Goal: Task Accomplishment & Management: Manage account settings

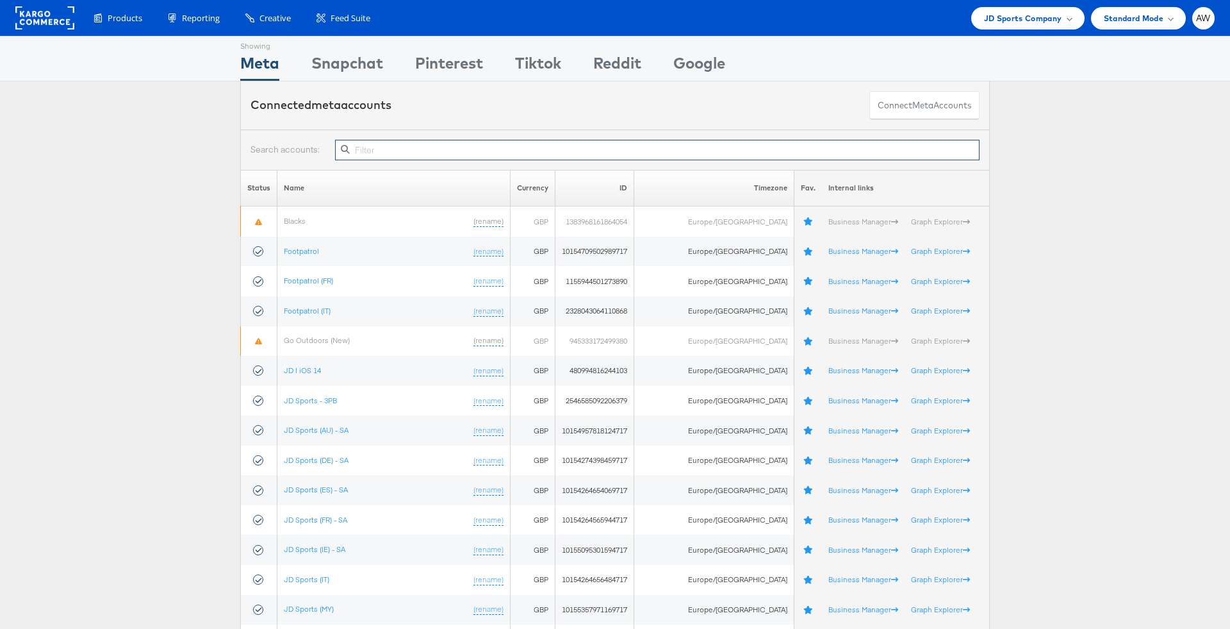
click at [556, 151] on input "text" at bounding box center [657, 150] width 645 height 21
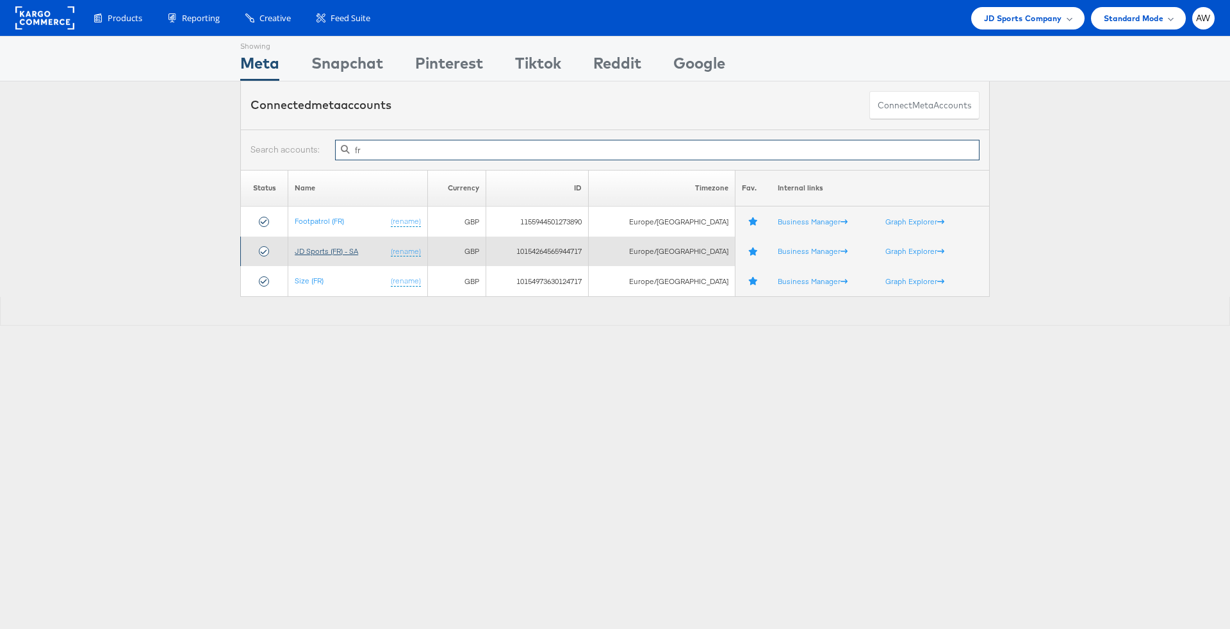
type input "fr"
click at [333, 254] on link "JD Sports (FR) - SA" at bounding box center [326, 251] width 63 height 10
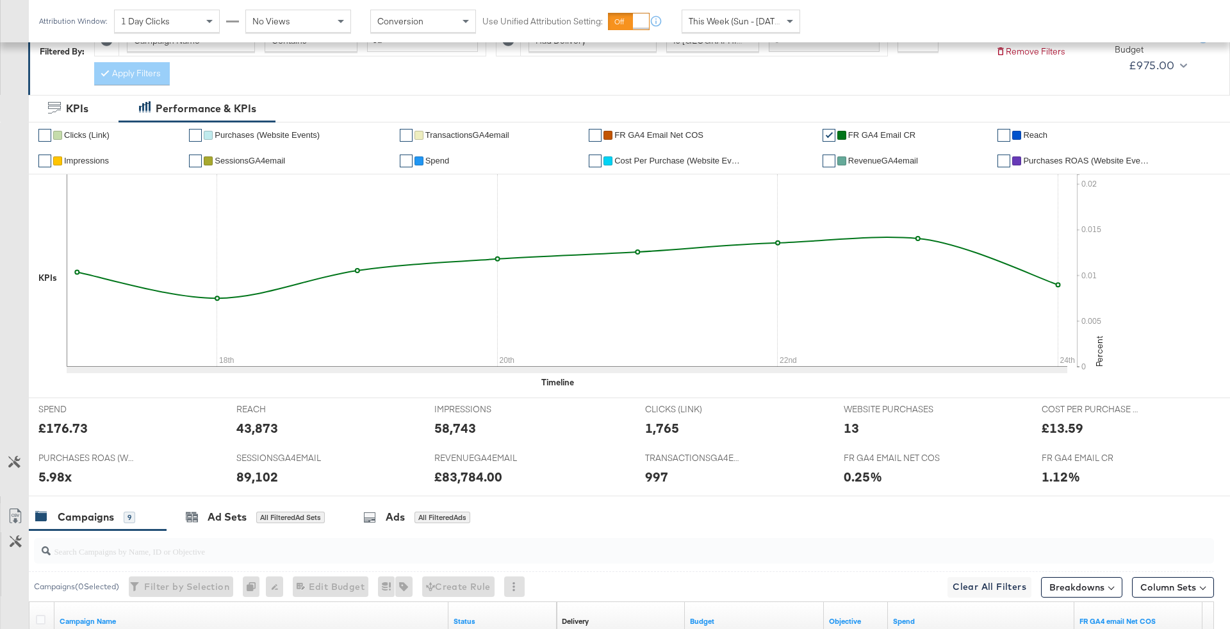
scroll to position [247, 0]
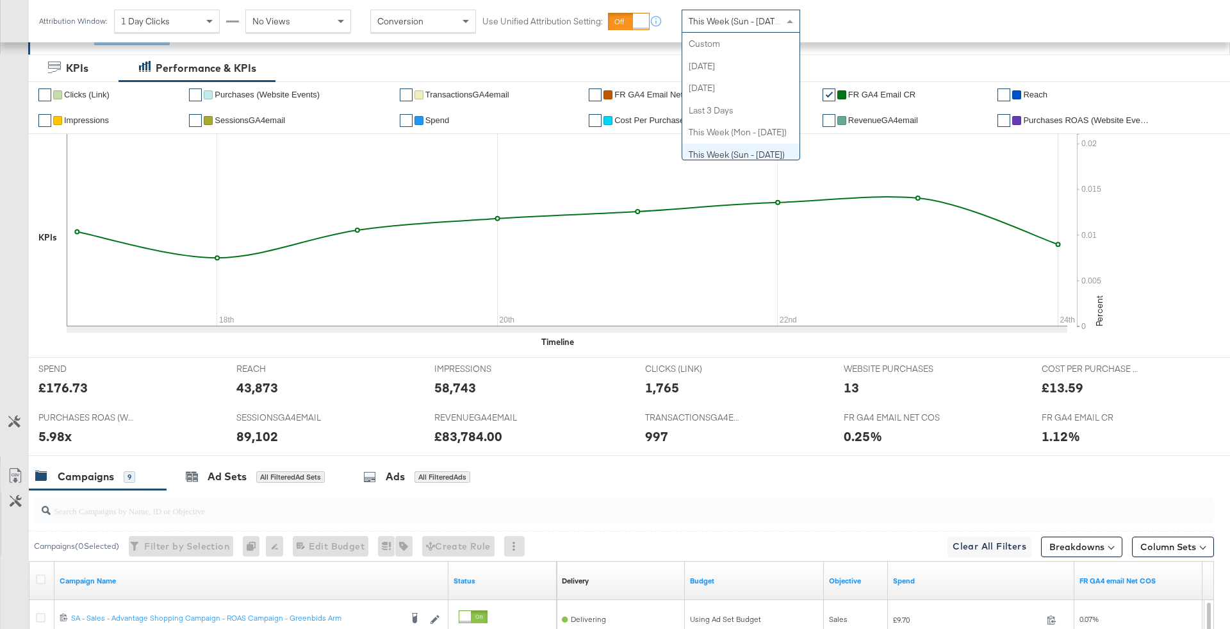
click at [744, 18] on span "This Week (Sun - [DATE])" at bounding box center [737, 21] width 96 height 12
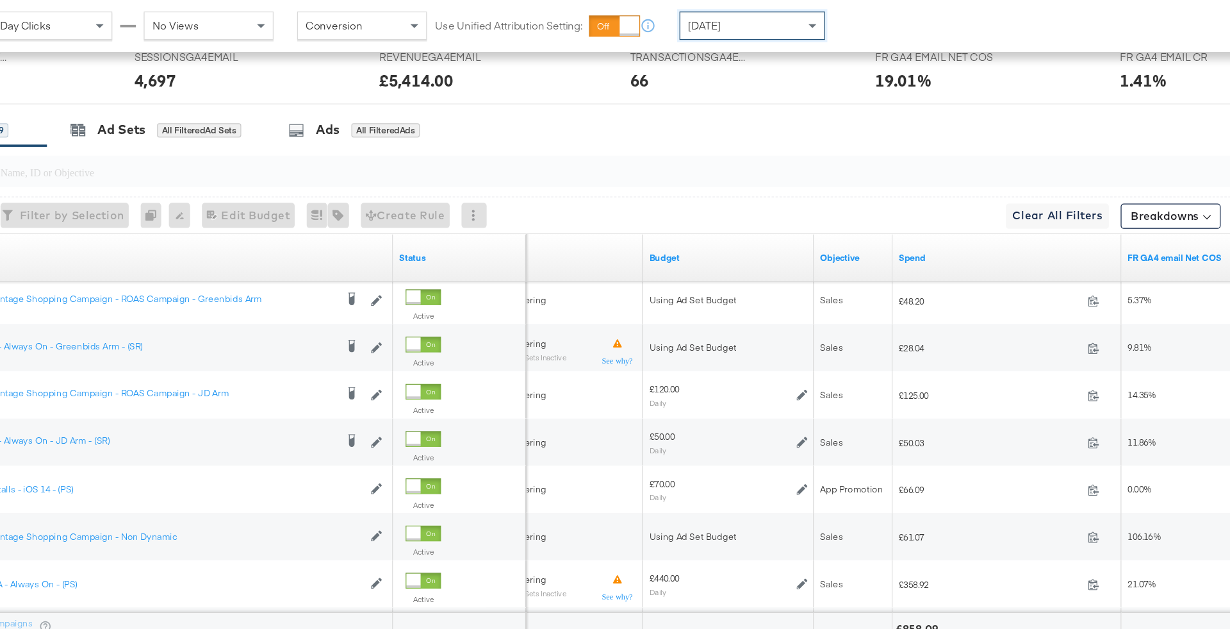
scroll to position [543, 0]
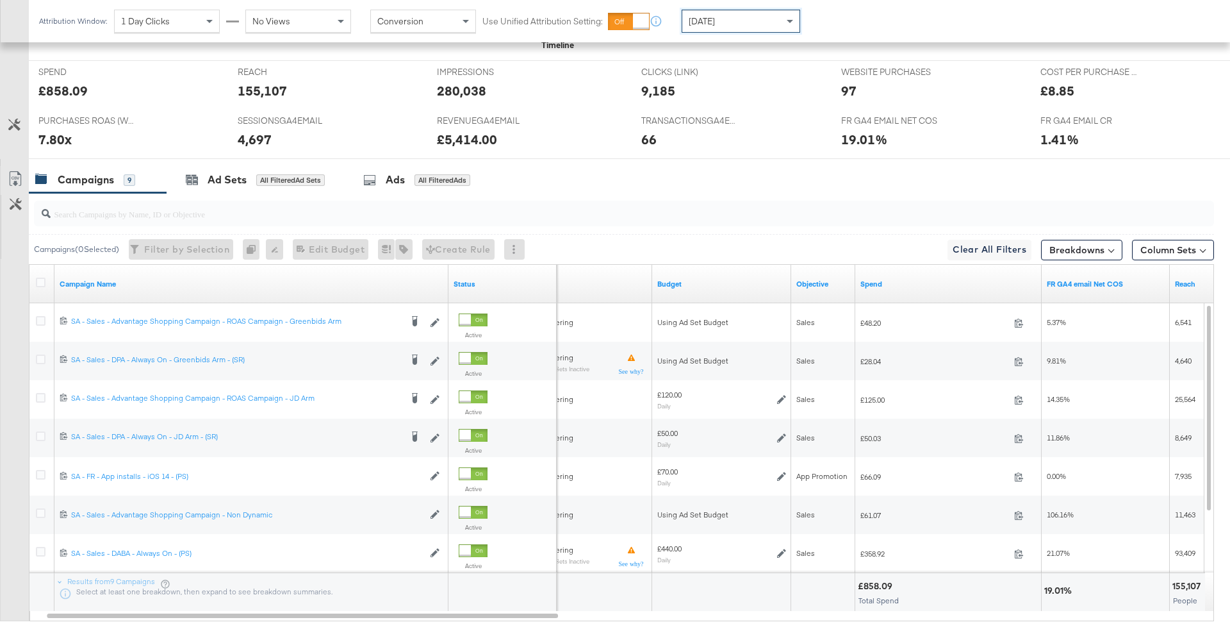
click at [768, 13] on div "[DATE]" at bounding box center [740, 21] width 117 height 22
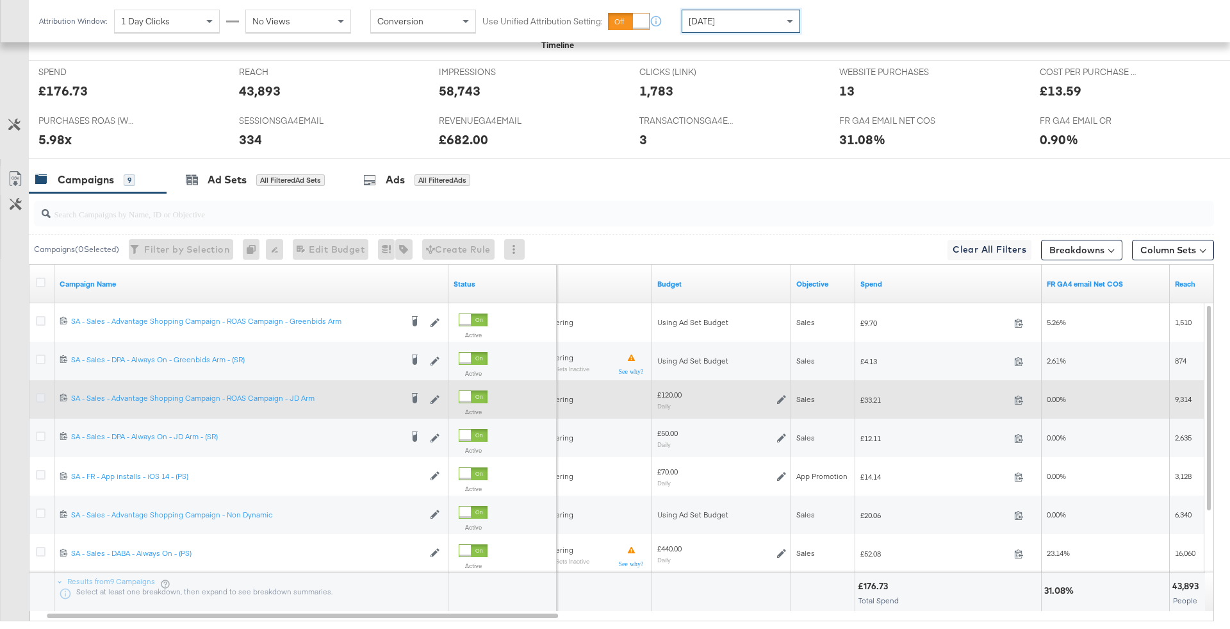
click at [37, 393] on icon at bounding box center [41, 398] width 10 height 10
click at [0, 0] on input "checkbox" at bounding box center [0, 0] width 0 height 0
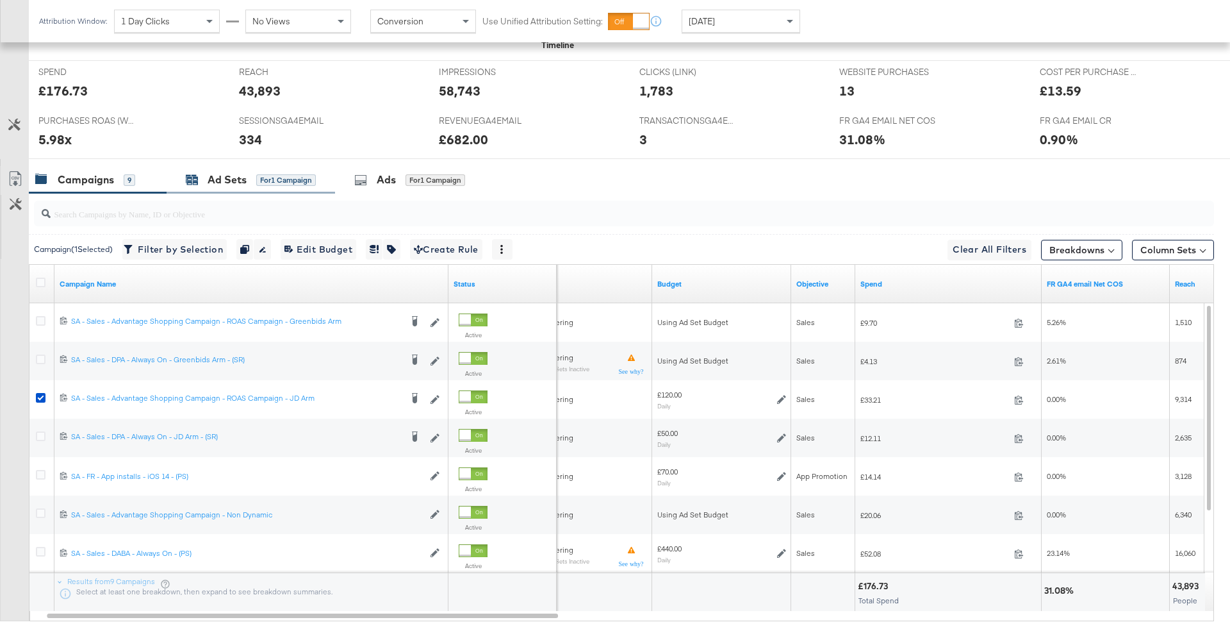
click at [259, 184] on div "Ad Sets for 1 Campaign" at bounding box center [251, 179] width 130 height 15
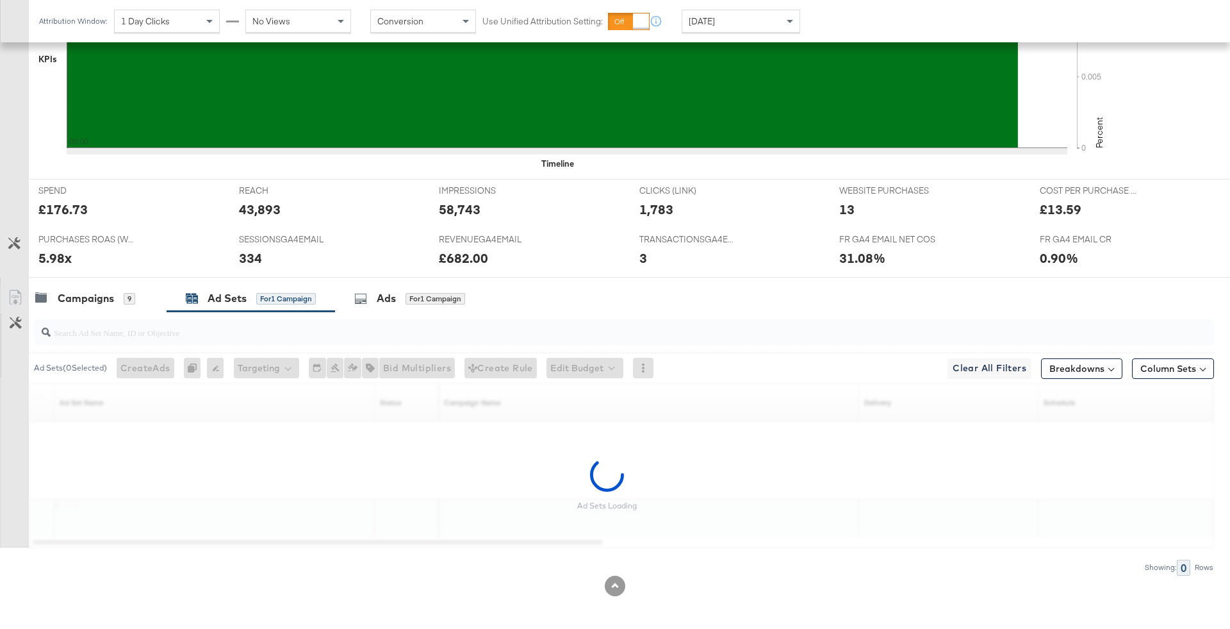
scroll to position [386, 0]
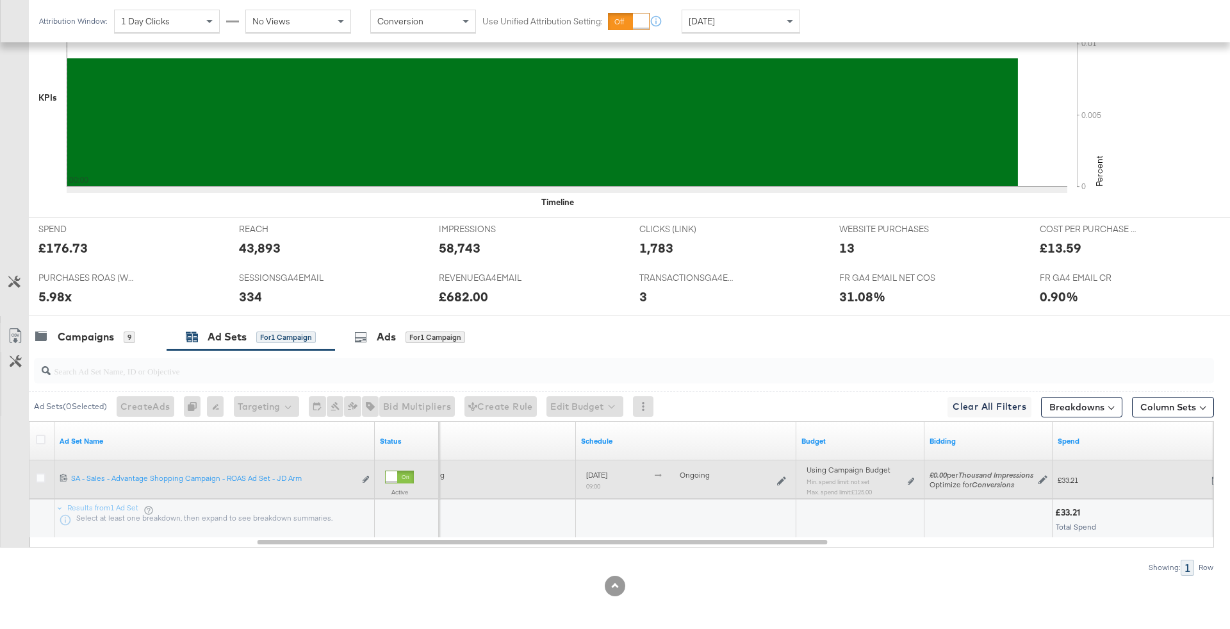
click at [908, 471] on div "Using Campaign Budget Min. spend limit: not set Max. spend limit : £125.00 Edit…" at bounding box center [861, 485] width 108 height 30
click at [914, 480] on div "Using Campaign Budget Min. spend limit: not set Max. spend limit : £125.00 Edit…" at bounding box center [861, 485] width 118 height 40
click at [912, 477] on icon at bounding box center [911, 480] width 6 height 7
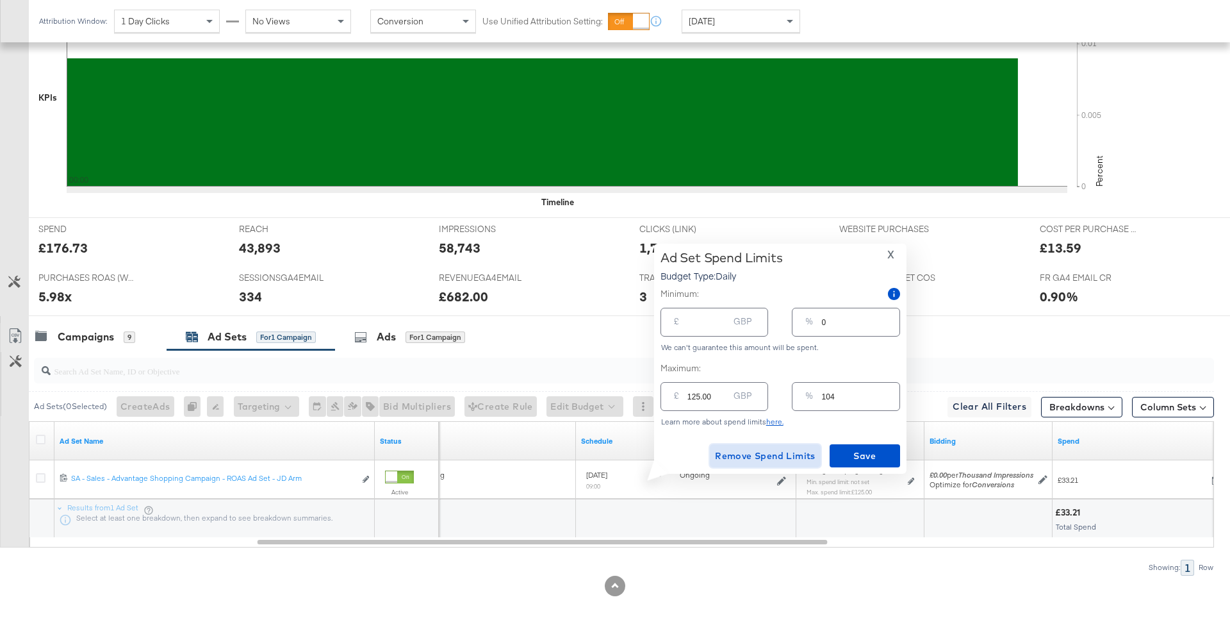
click at [764, 449] on span "Remove Spend Limits" at bounding box center [765, 456] width 101 height 16
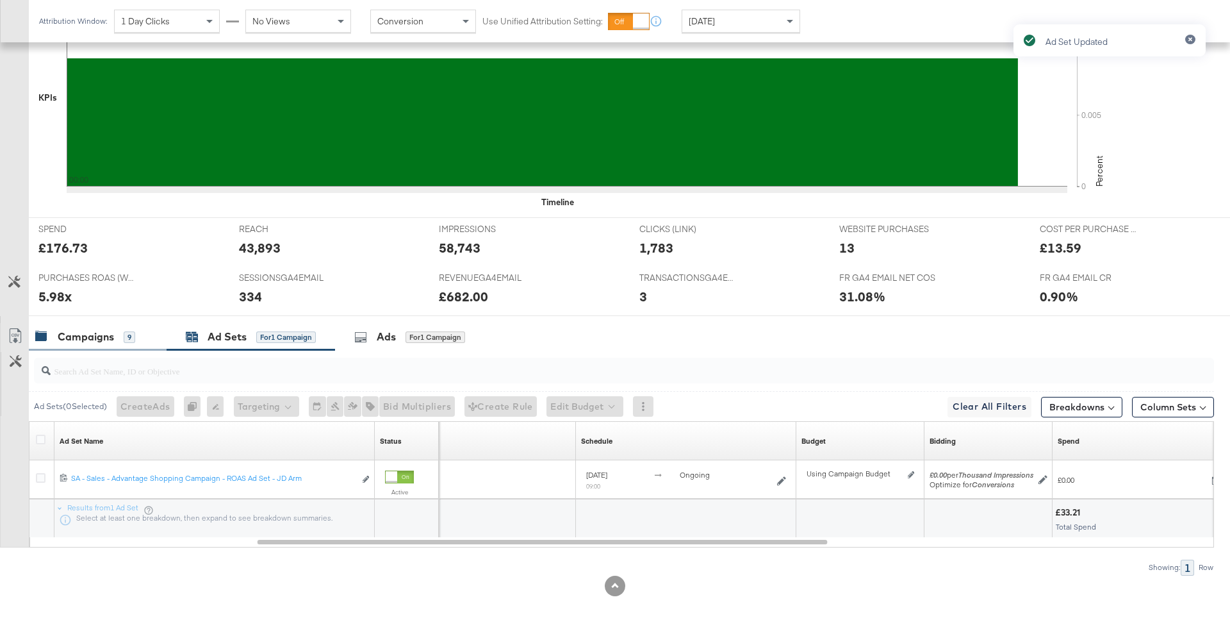
click at [121, 336] on div "Campaigns 9" at bounding box center [85, 336] width 100 height 15
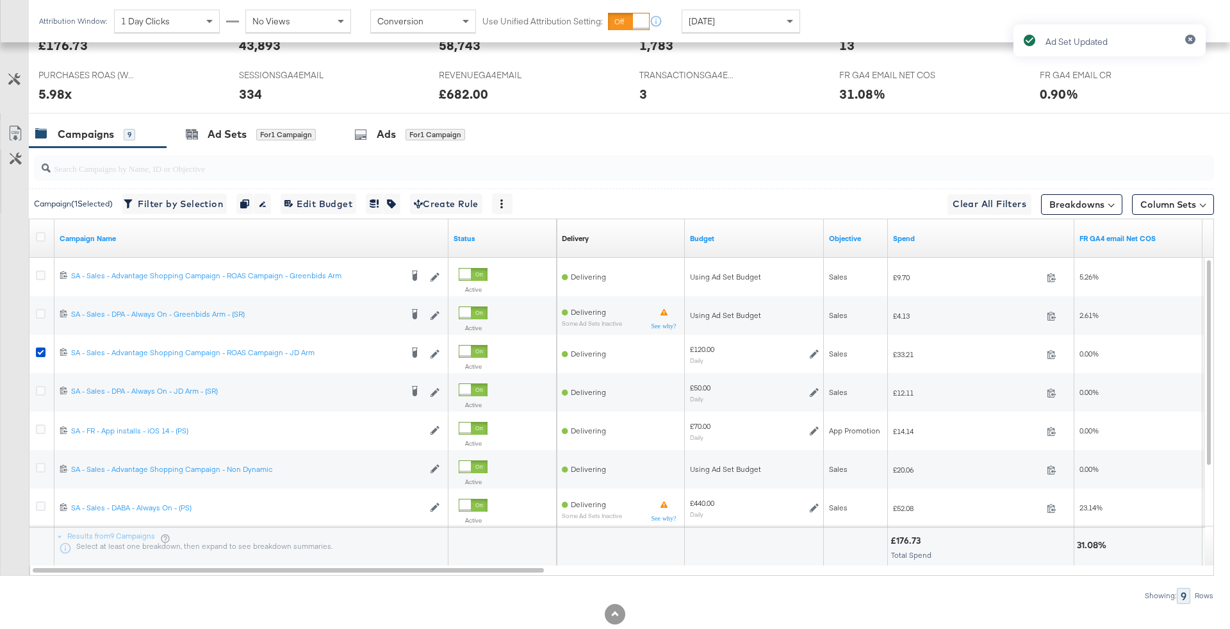
scroll to position [605, 0]
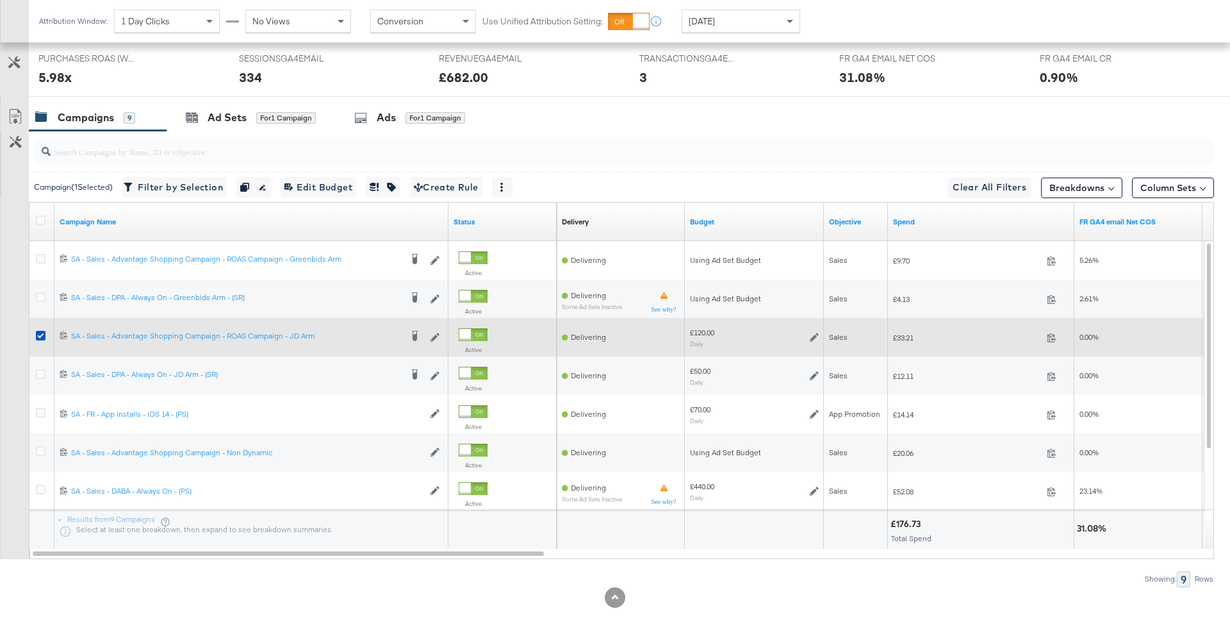
click at [810, 334] on icon at bounding box center [814, 337] width 9 height 9
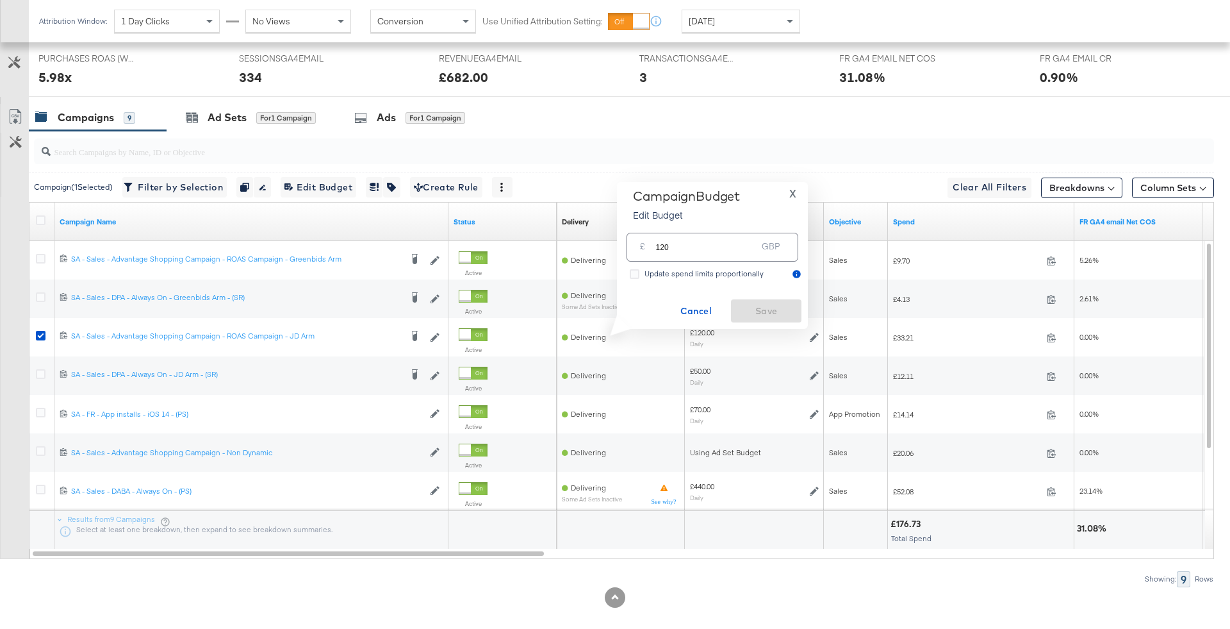
click at [713, 251] on input "120" at bounding box center [705, 242] width 101 height 28
type input "390"
click at [775, 254] on span "Ok" at bounding box center [780, 249] width 10 height 9
click at [784, 313] on span "Save" at bounding box center [766, 311] width 60 height 16
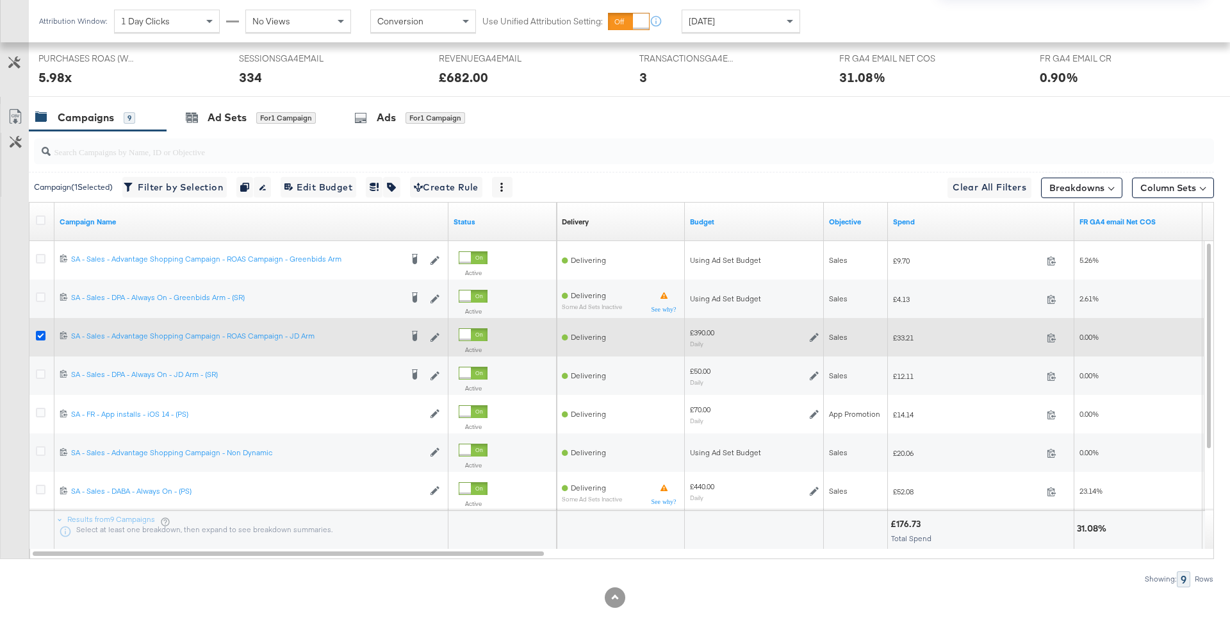
click at [38, 331] on icon at bounding box center [41, 336] width 10 height 10
click at [0, 0] on input "checkbox" at bounding box center [0, 0] width 0 height 0
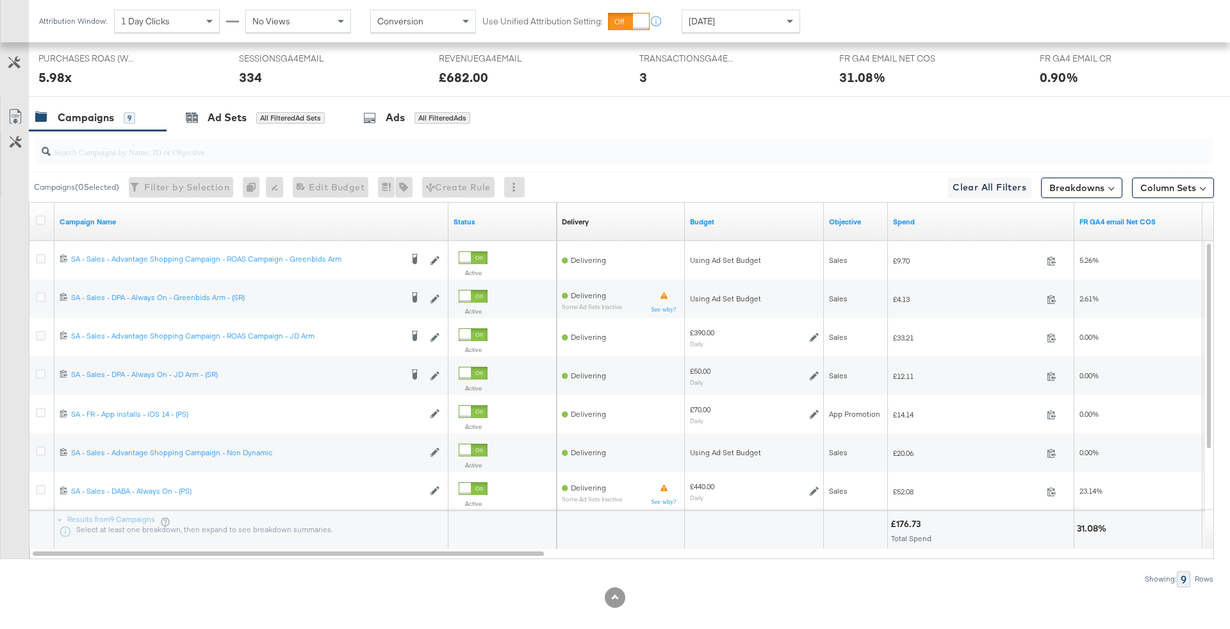
click at [721, 24] on div "[DATE]" at bounding box center [740, 21] width 117 height 22
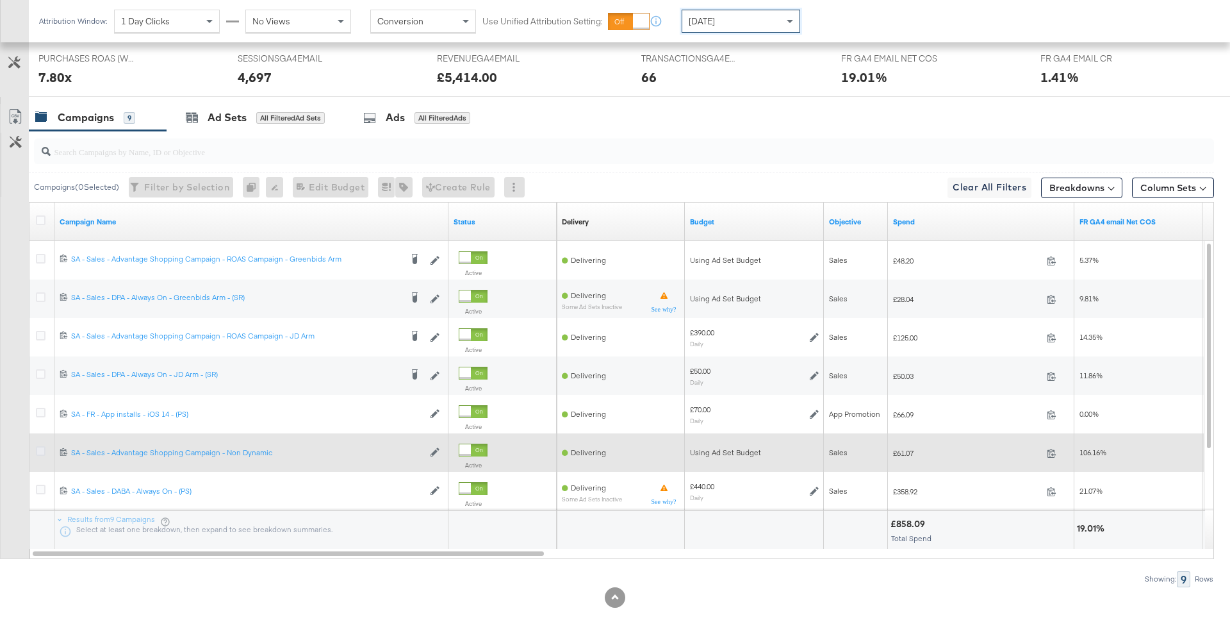
click at [39, 447] on icon at bounding box center [41, 451] width 10 height 10
click at [0, 0] on input "checkbox" at bounding box center [0, 0] width 0 height 0
click at [36, 448] on icon at bounding box center [41, 451] width 10 height 10
click at [0, 0] on input "checkbox" at bounding box center [0, 0] width 0 height 0
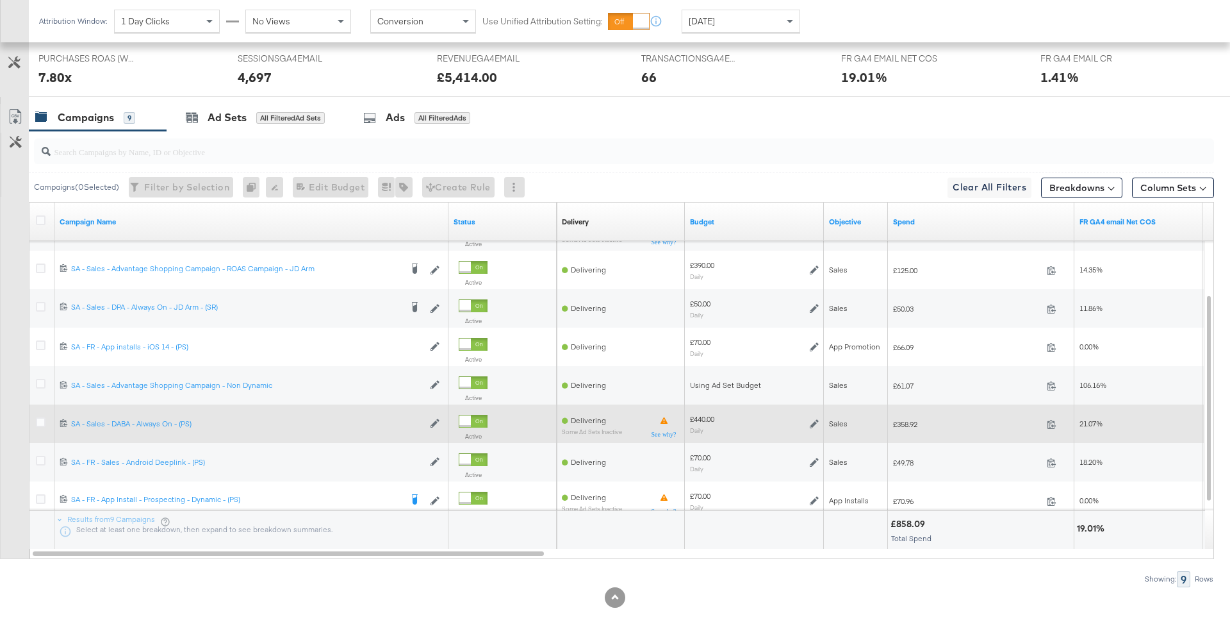
click at [45, 417] on div at bounding box center [42, 423] width 13 height 13
click at [43, 417] on icon at bounding box center [41, 422] width 10 height 10
click at [0, 0] on input "checkbox" at bounding box center [0, 0] width 0 height 0
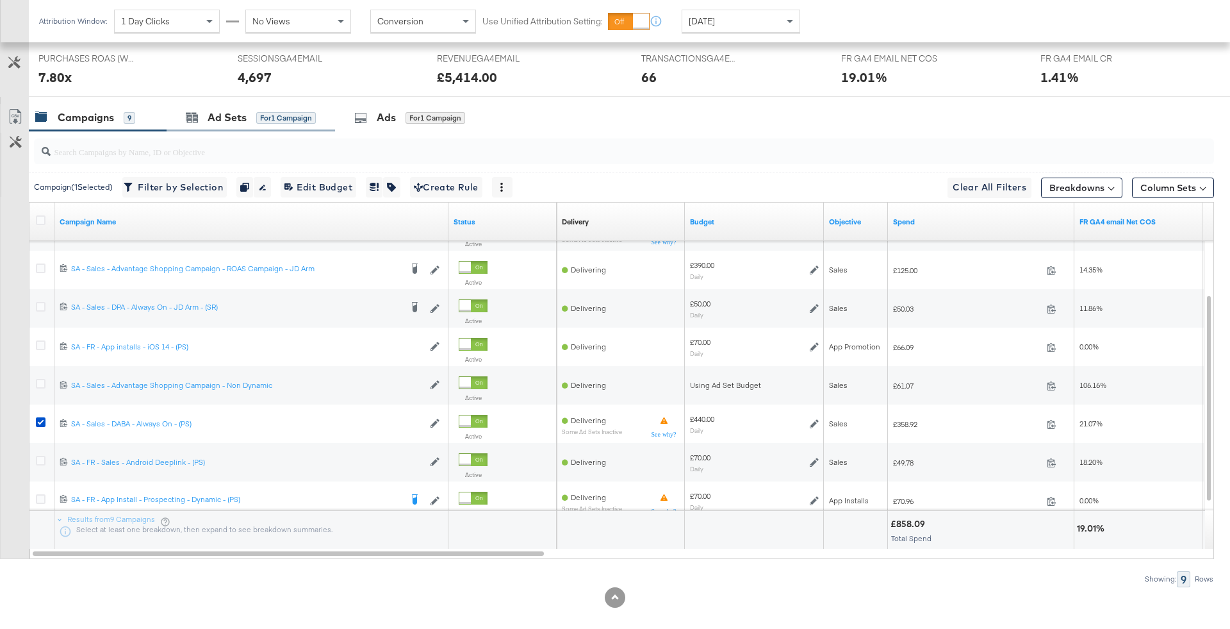
click at [297, 105] on div "Ad Sets for 1 Campaign" at bounding box center [251, 118] width 169 height 28
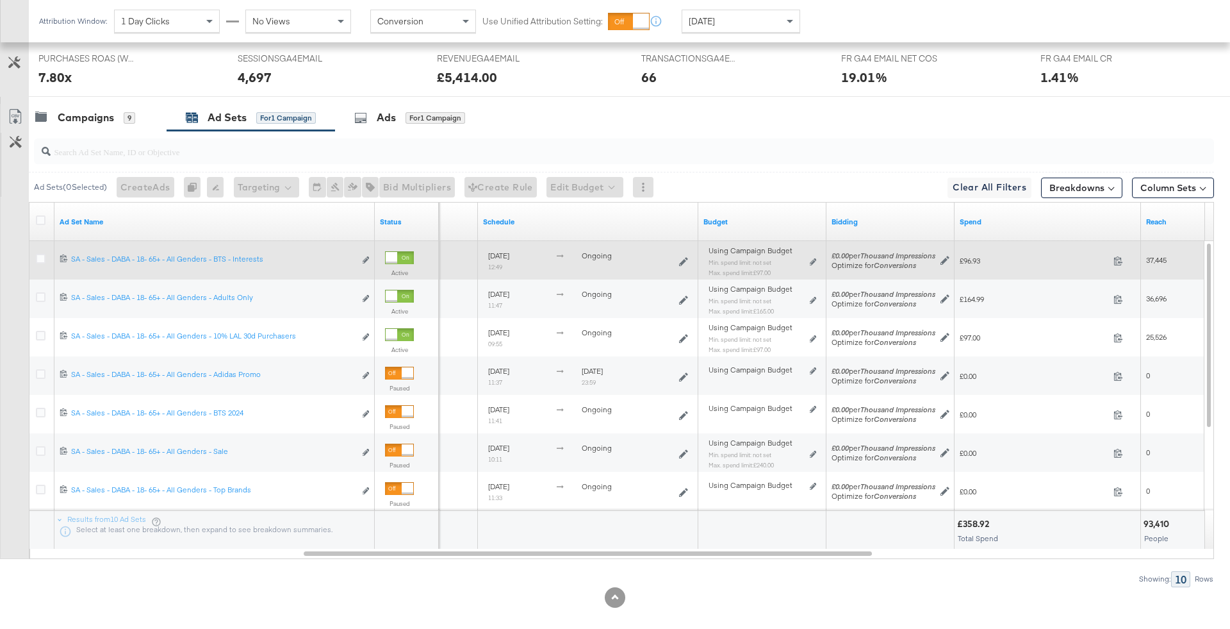
click at [808, 261] on div "Using Campaign Budget Min. spend limit: not set Max. spend limit : £97.00 Edit …" at bounding box center [763, 266] width 108 height 30
click at [809, 261] on div "Using Campaign Budget Min. spend limit: not set Max. spend limit : £97.00 Edit …" at bounding box center [763, 266] width 108 height 30
click at [814, 252] on div "Using Campaign Budget Min. spend limit: not set Max. spend limit : £97.00 Edit …" at bounding box center [763, 266] width 108 height 30
click at [814, 258] on icon at bounding box center [813, 261] width 6 height 7
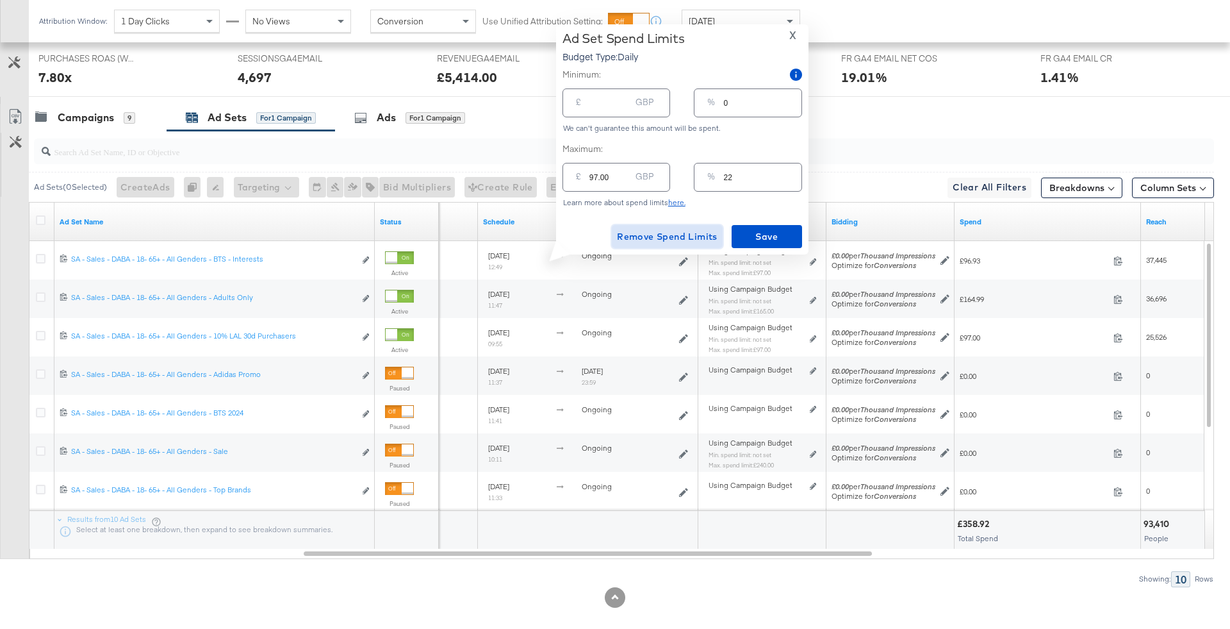
click at [639, 230] on span "Remove Spend Limits" at bounding box center [667, 237] width 101 height 16
click at [686, 232] on span "Remove Spend Limits" at bounding box center [667, 237] width 101 height 16
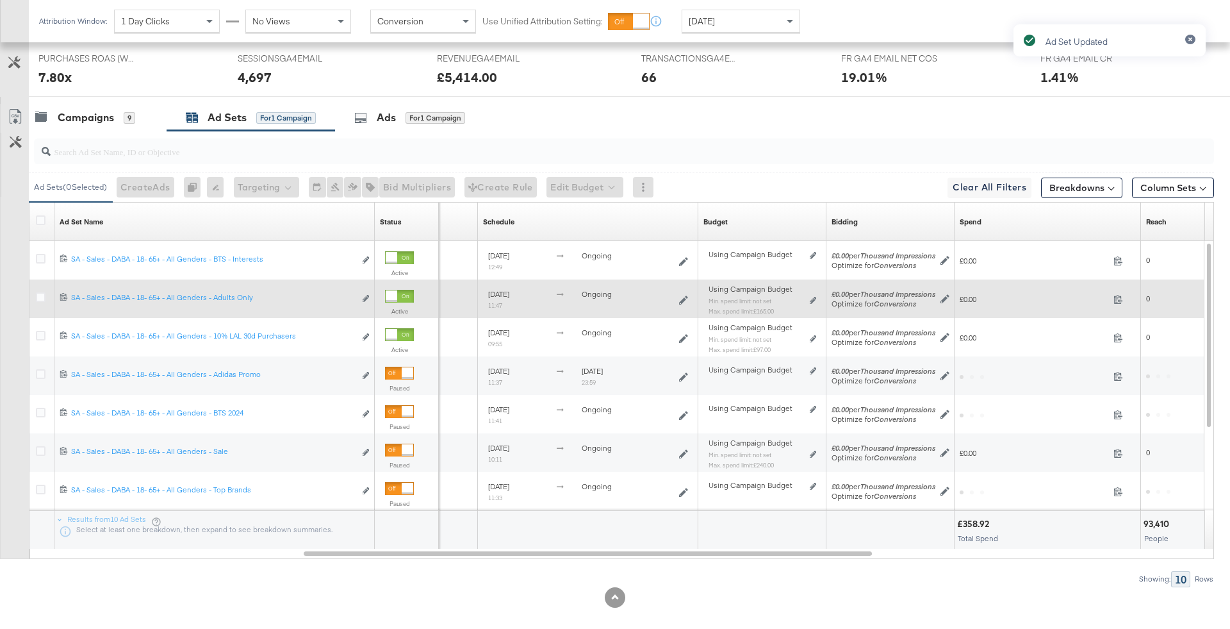
click at [812, 292] on div "Using Campaign Budget Min. spend limit: not set Max. spend limit : £165.00 Edit…" at bounding box center [763, 305] width 108 height 30
click at [812, 304] on div "Using Campaign Budget Min. spend limit: not set Max. spend limit : £165.00 Edit…" at bounding box center [763, 305] width 108 height 30
click at [812, 299] on icon at bounding box center [813, 300] width 6 height 7
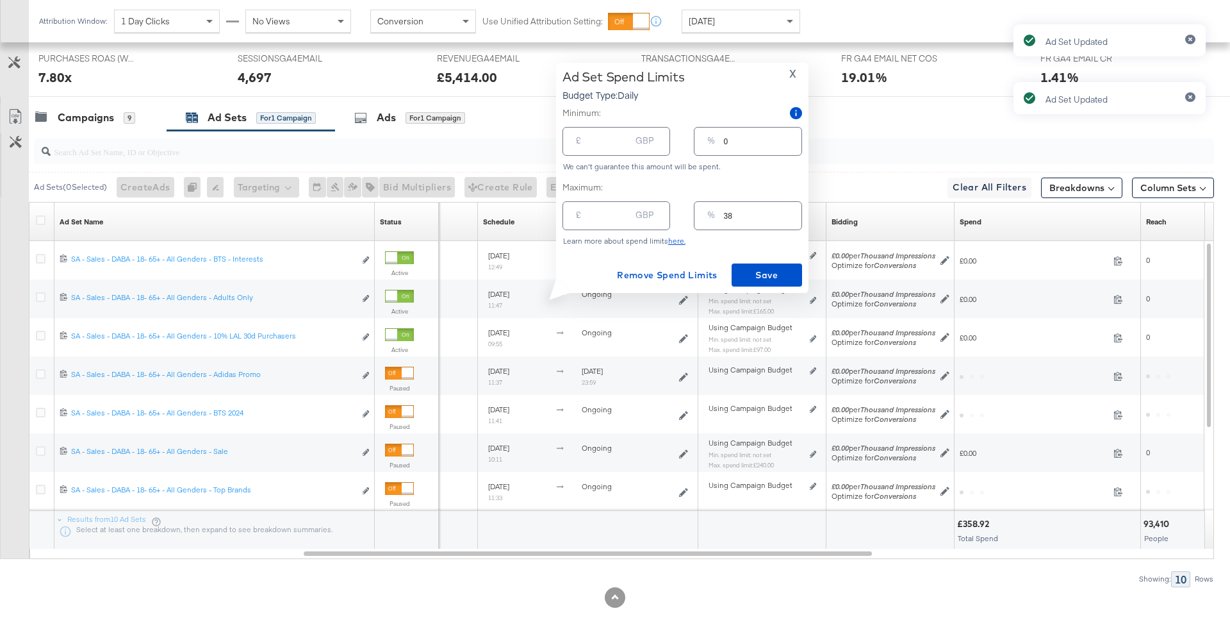
type input "165.00"
type input "38"
click at [698, 270] on span "Remove Spend Limits" at bounding box center [667, 275] width 101 height 16
click at [789, 75] on div "66" at bounding box center [731, 77] width 180 height 19
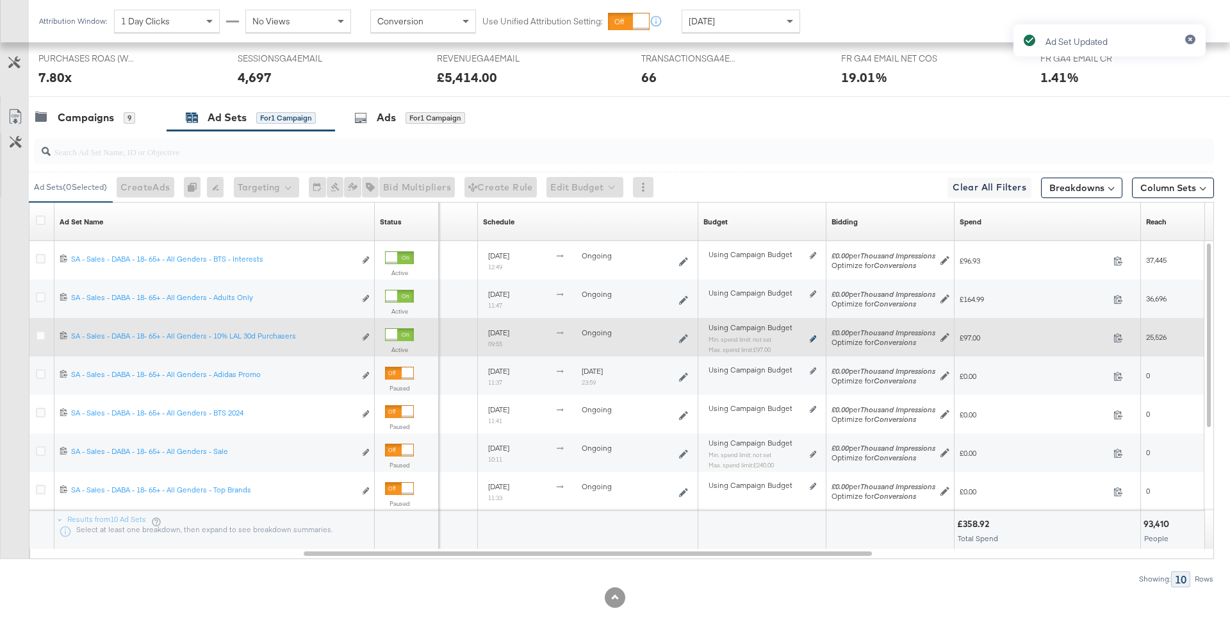
click at [812, 335] on icon at bounding box center [813, 338] width 6 height 7
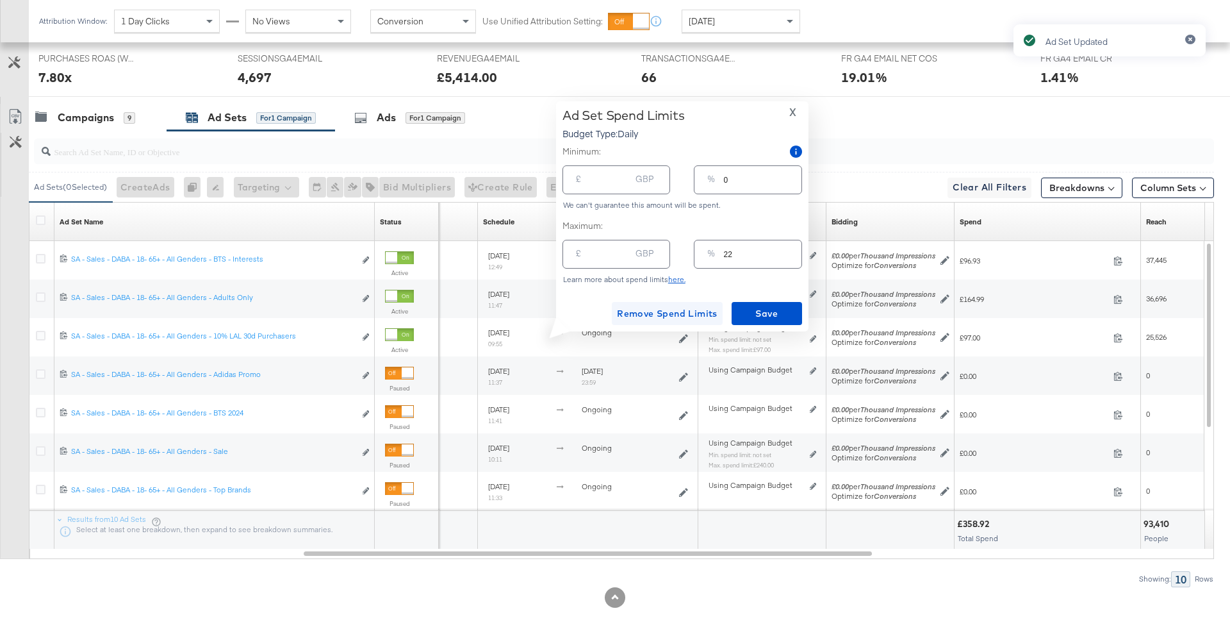
type input "97.00"
type input "22"
click at [694, 313] on span "Remove Spend Limits" at bounding box center [667, 314] width 101 height 16
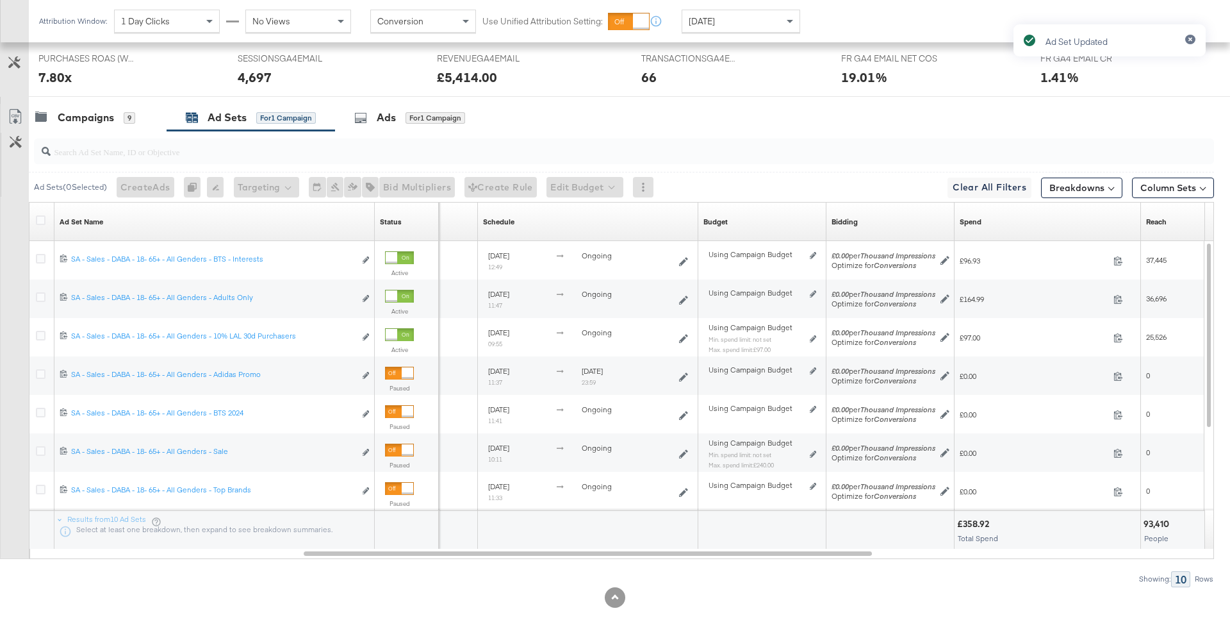
click at [794, 111] on div "Campaigns 9 Ad Sets for 1 Campaign Ads for 1 Campaign" at bounding box center [629, 118] width 1201 height 28
click at [87, 110] on div "Campaigns" at bounding box center [86, 117] width 56 height 15
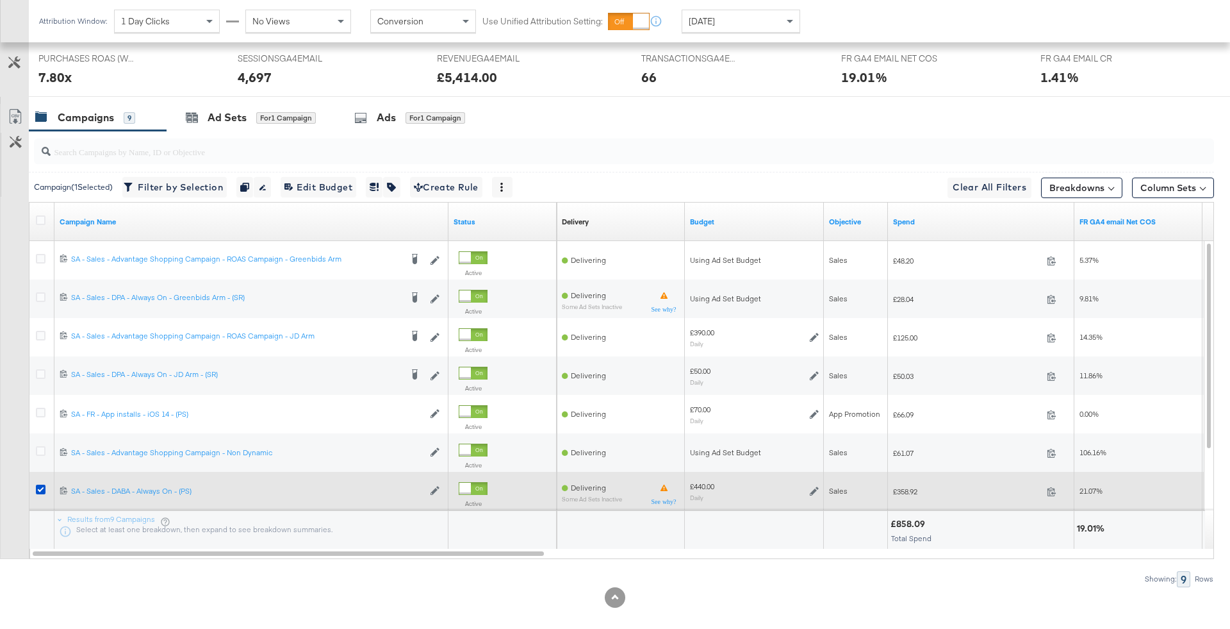
click at [815, 488] on icon at bounding box center [814, 490] width 9 height 9
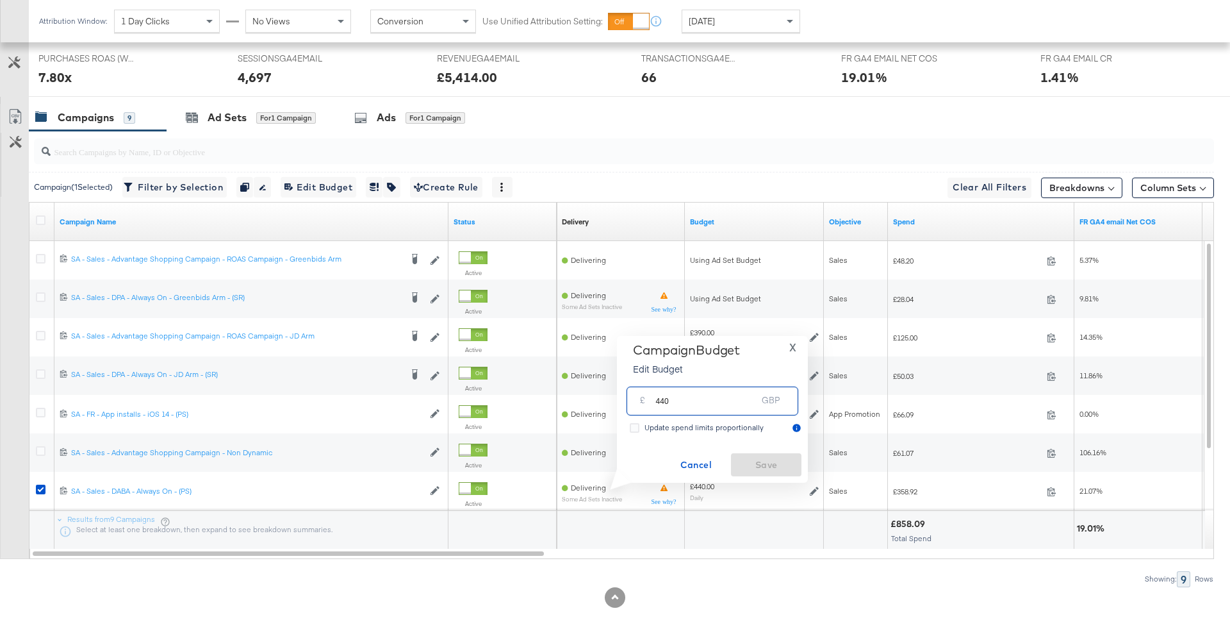
click at [742, 406] on input "440" at bounding box center [705, 396] width 101 height 28
type input "775"
click at [777, 462] on span "Save" at bounding box center [766, 465] width 60 height 16
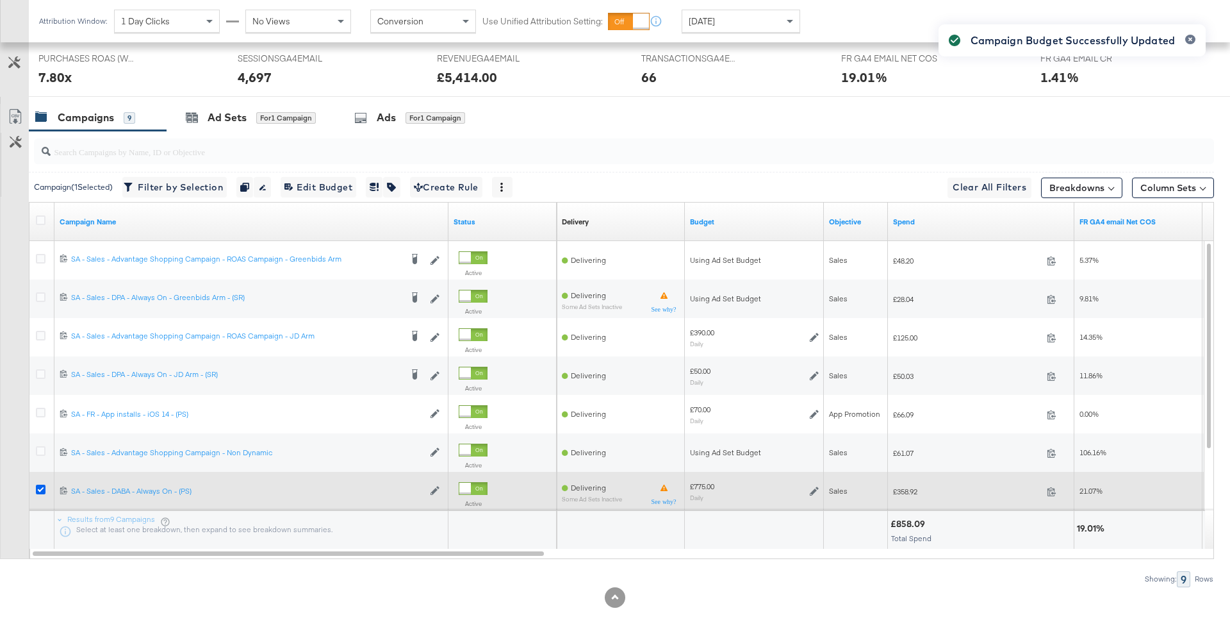
click at [40, 486] on icon at bounding box center [41, 489] width 10 height 10
click at [0, 0] on input "checkbox" at bounding box center [0, 0] width 0 height 0
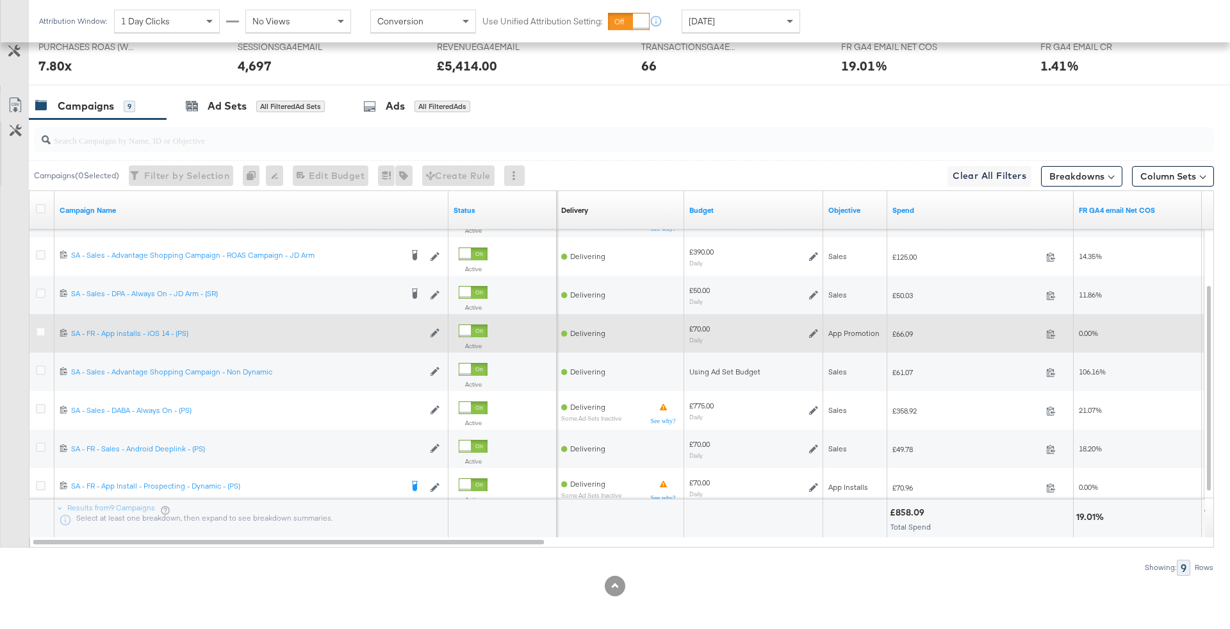
scroll to position [593, 0]
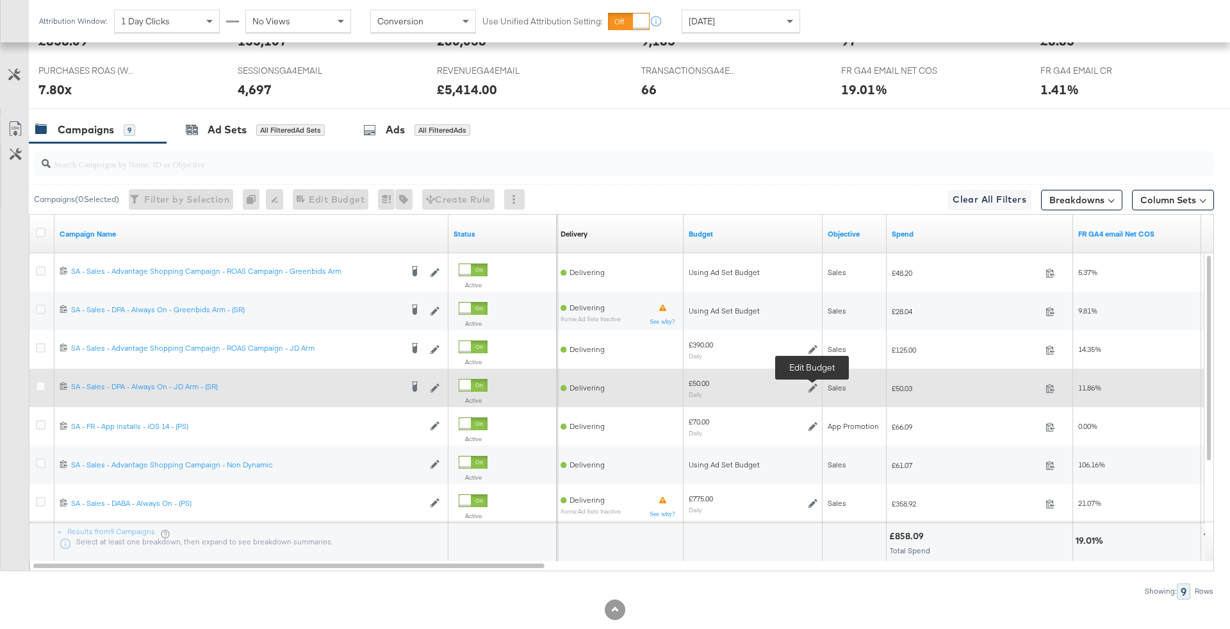
click at [809, 384] on icon at bounding box center [813, 387] width 9 height 9
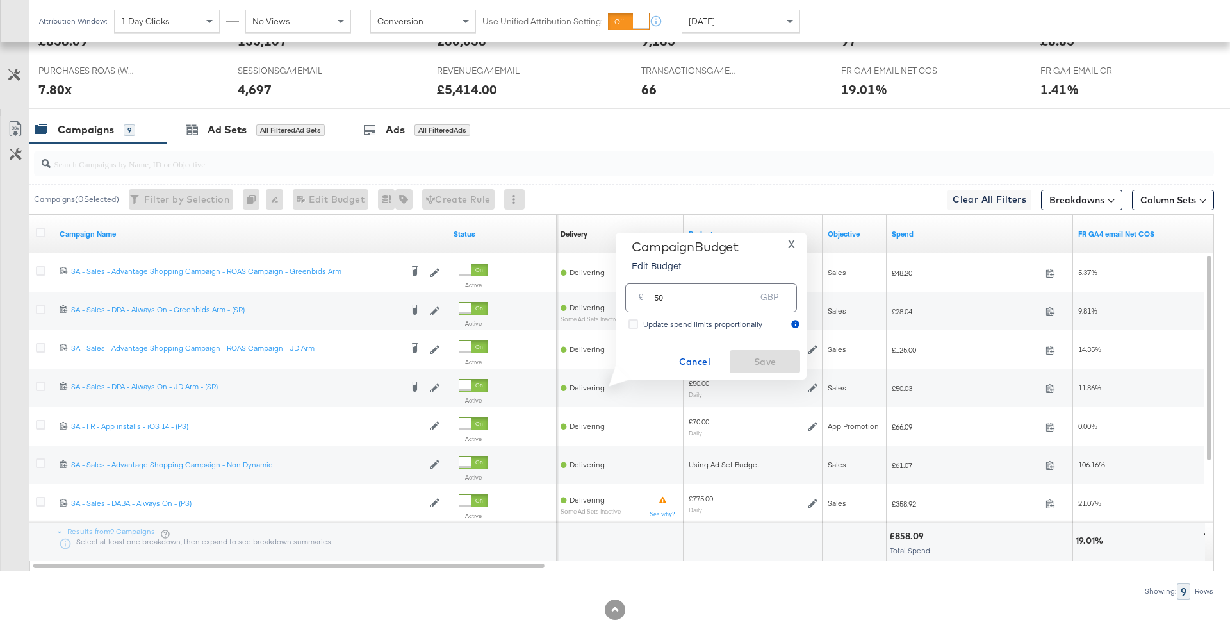
click at [725, 292] on input "50" at bounding box center [704, 293] width 101 height 28
type input "123"
click at [775, 300] on span "Ok" at bounding box center [779, 299] width 10 height 9
click at [766, 354] on span "Save" at bounding box center [765, 362] width 60 height 16
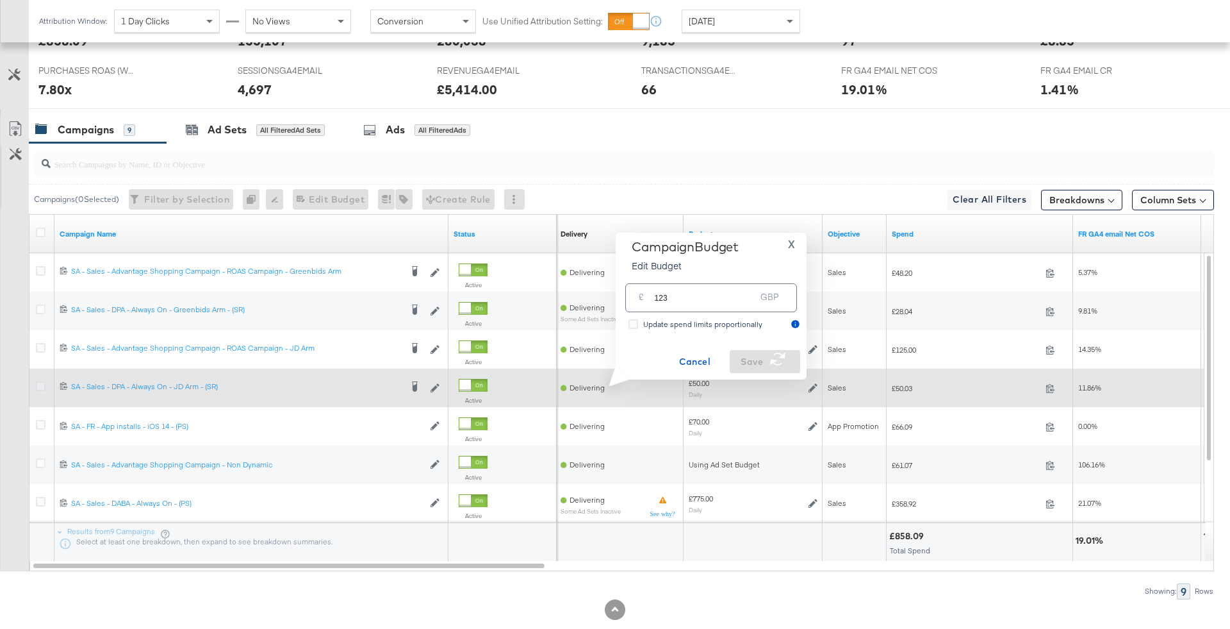
click at [38, 386] on icon at bounding box center [41, 386] width 10 height 10
click at [0, 0] on input "checkbox" at bounding box center [0, 0] width 0 height 0
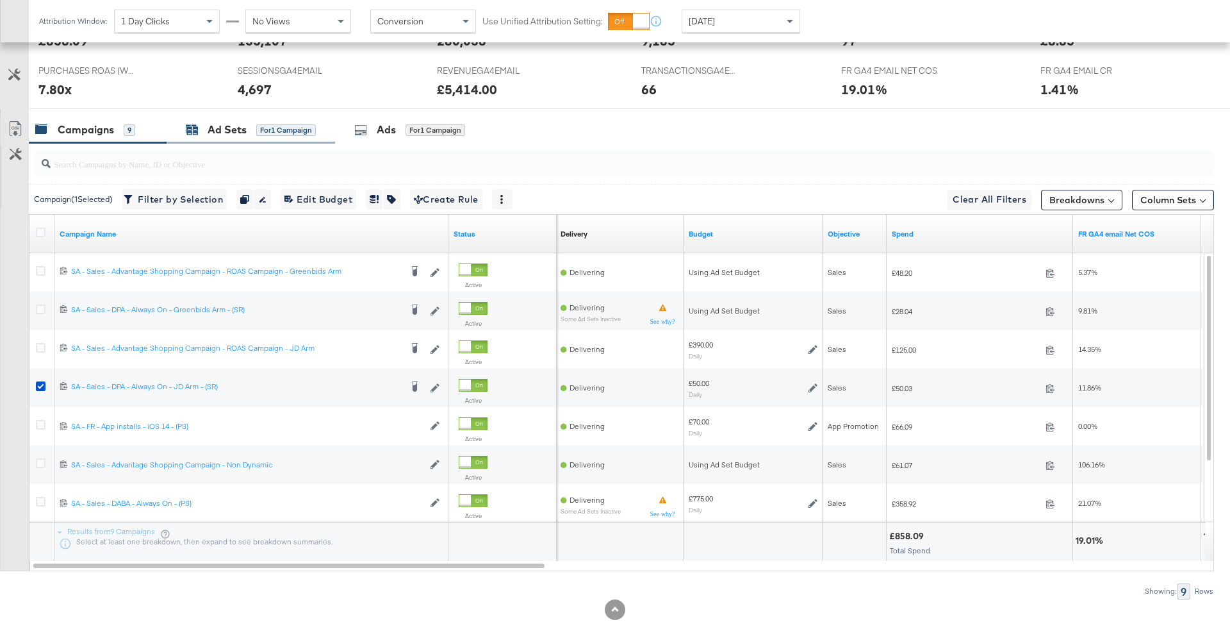
click at [259, 128] on div "for 1 Campaign" at bounding box center [286, 130] width 60 height 12
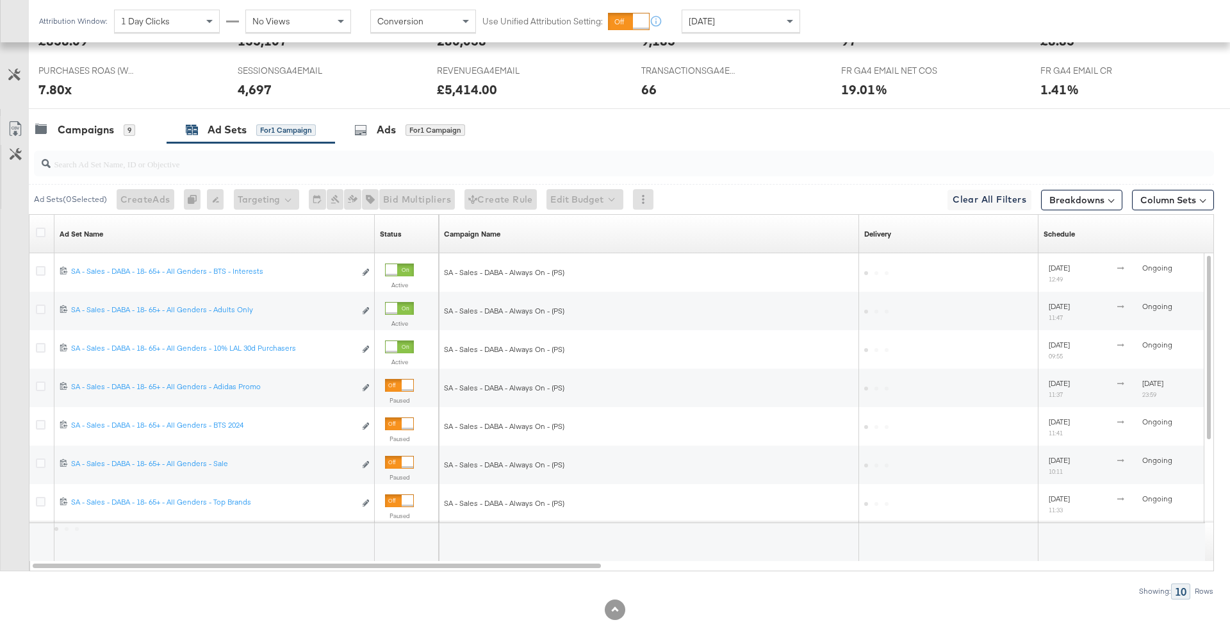
scroll to position [425, 0]
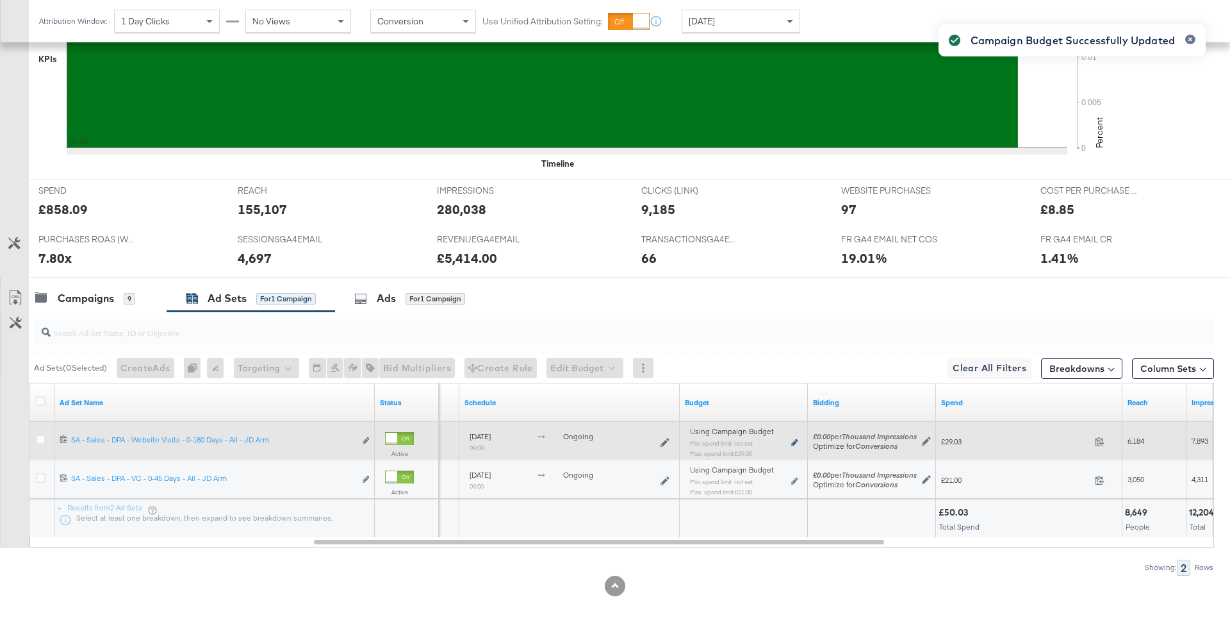
click at [795, 439] on icon at bounding box center [794, 442] width 6 height 7
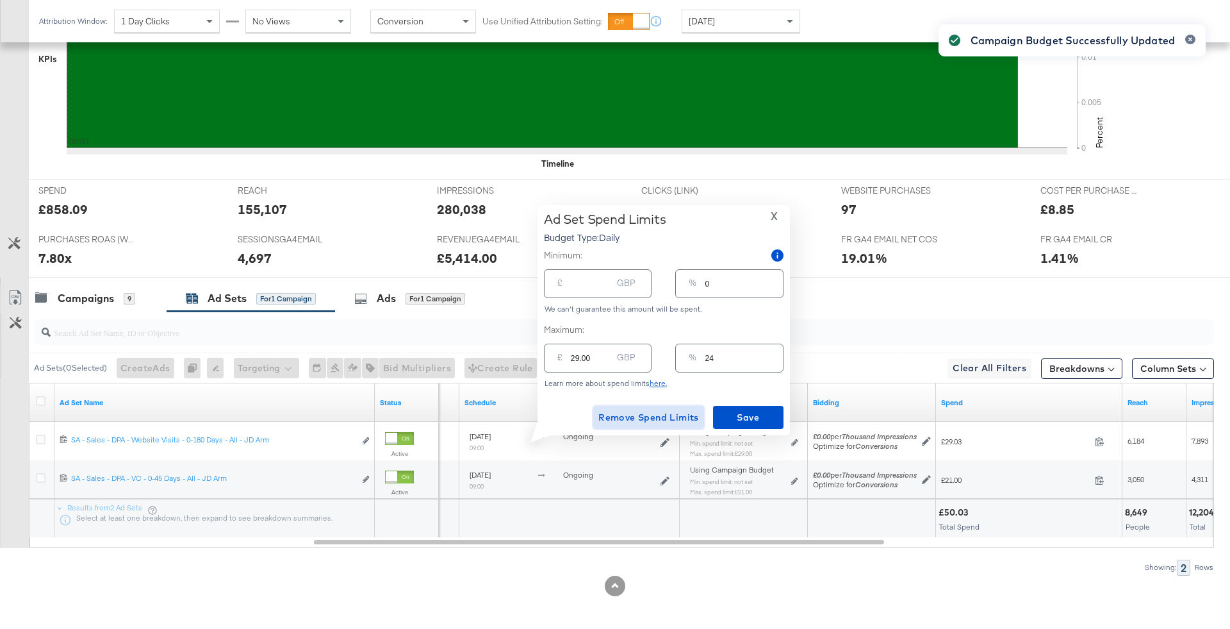
click at [678, 415] on span "Remove Spend Limits" at bounding box center [648, 417] width 101 height 16
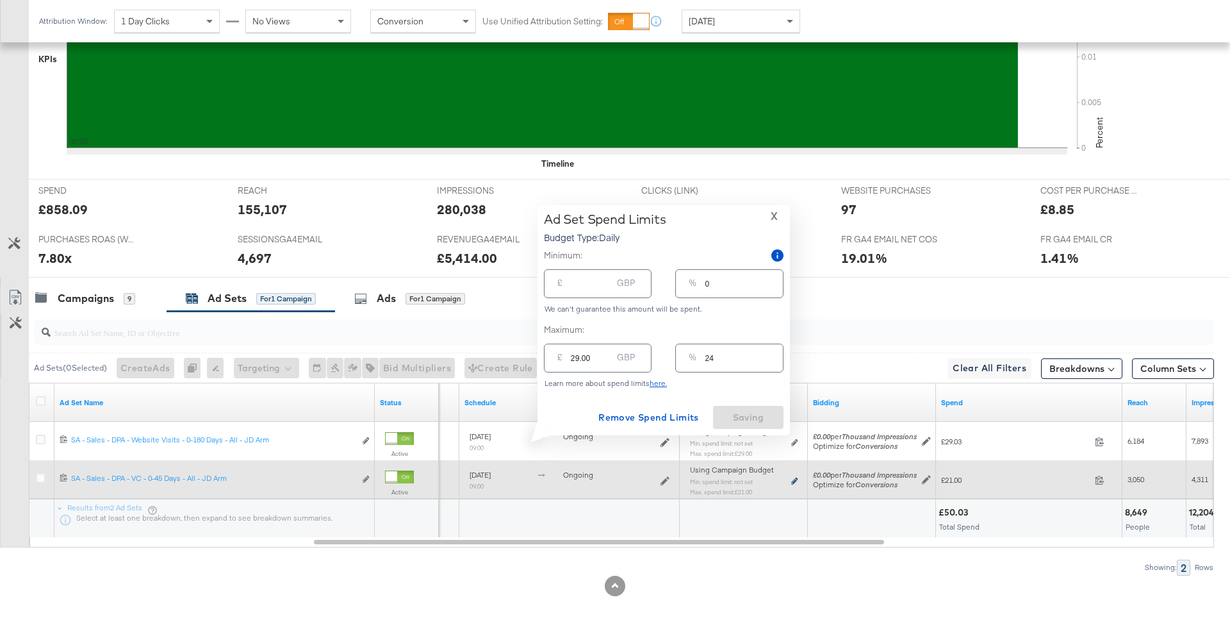
click at [796, 477] on icon at bounding box center [794, 480] width 6 height 7
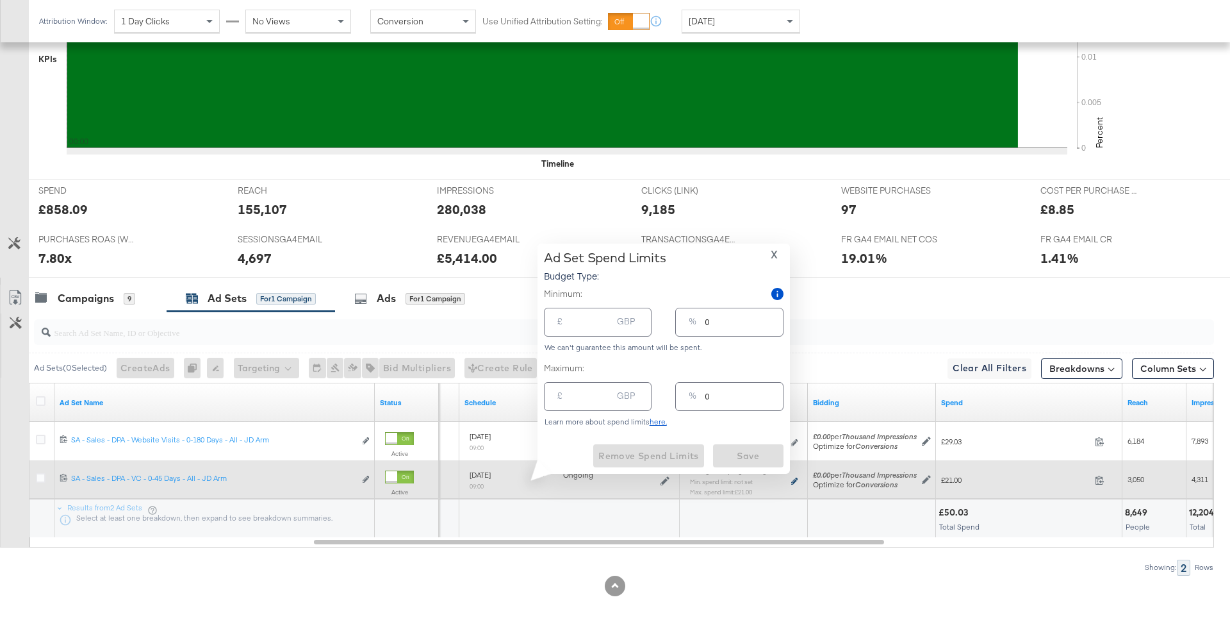
type input "21.00"
type input "17"
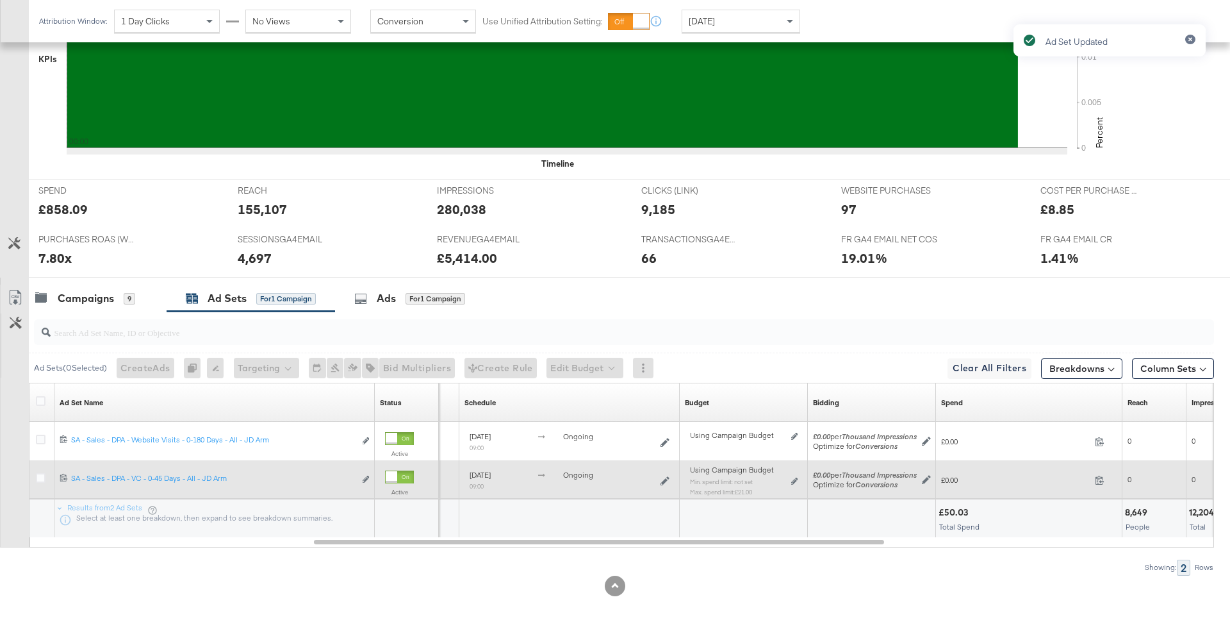
click at [788, 477] on div "Using Campaign Budget Min. spend limit: not set Max. spend limit : £21.00 Edit …" at bounding box center [744, 485] width 108 height 30
click at [799, 476] on div "Using Campaign Budget Min. spend limit: not set Max. spend limit : £21.00 Edit …" at bounding box center [744, 485] width 118 height 40
click at [793, 478] on icon at bounding box center [794, 480] width 6 height 7
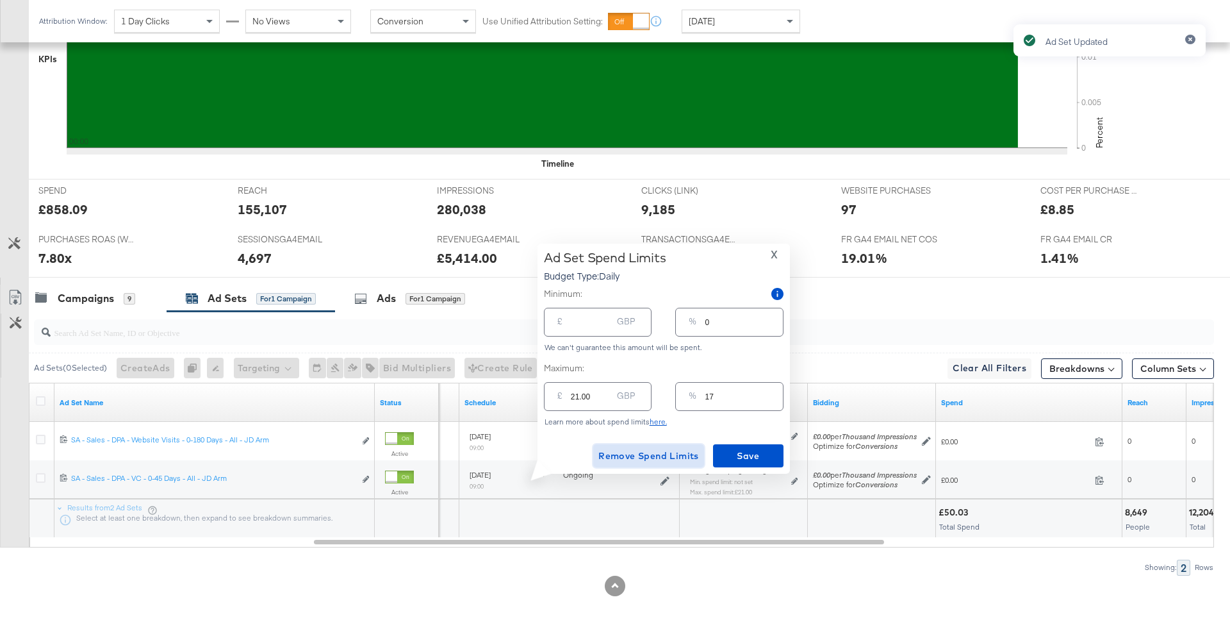
click at [689, 453] on span "Remove Spend Limits" at bounding box center [648, 456] width 101 height 16
